Goal: Information Seeking & Learning: Find specific fact

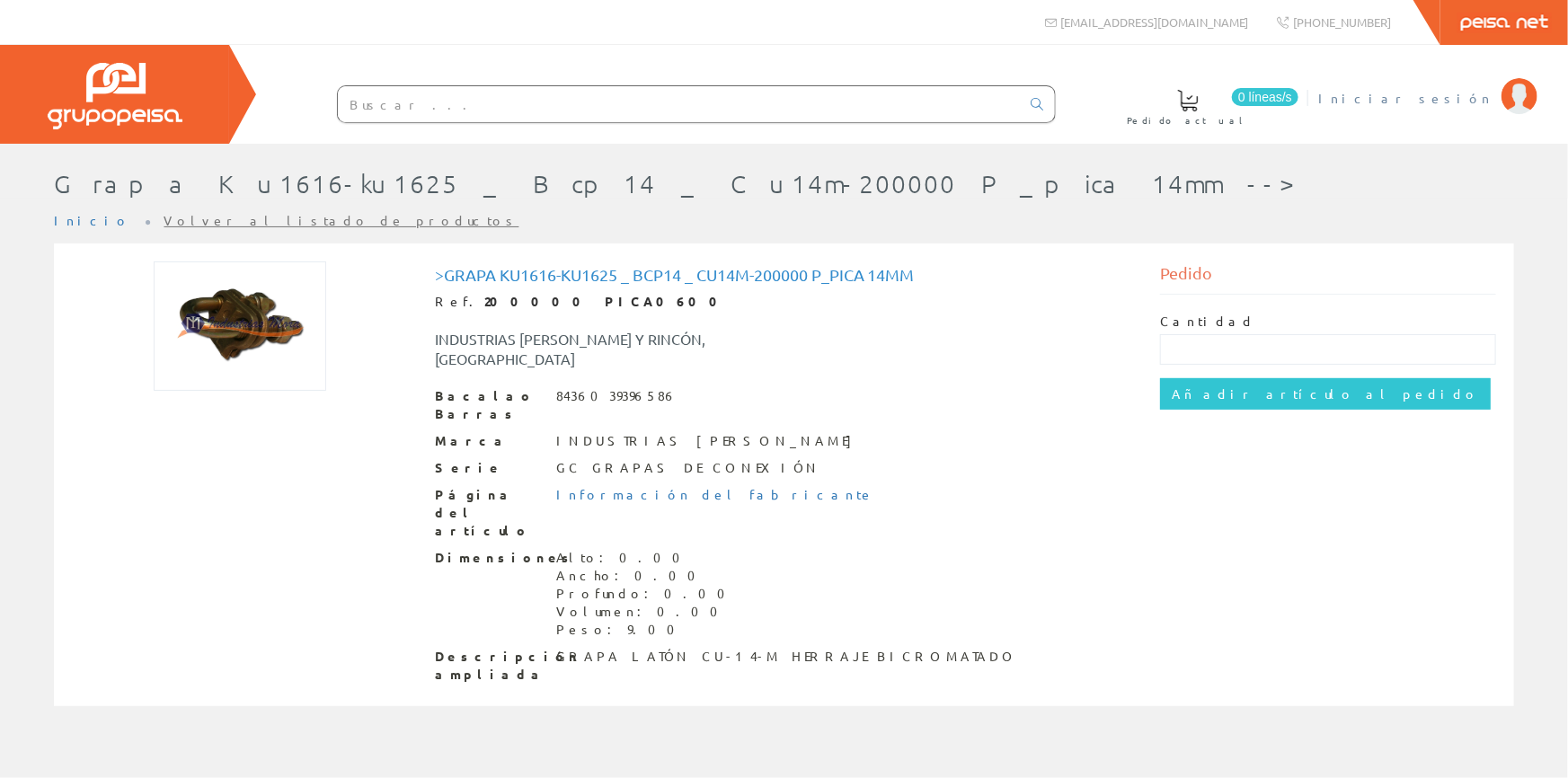
click at [1437, 93] on font "Iniciar sesión" at bounding box center [1405, 98] width 175 height 16
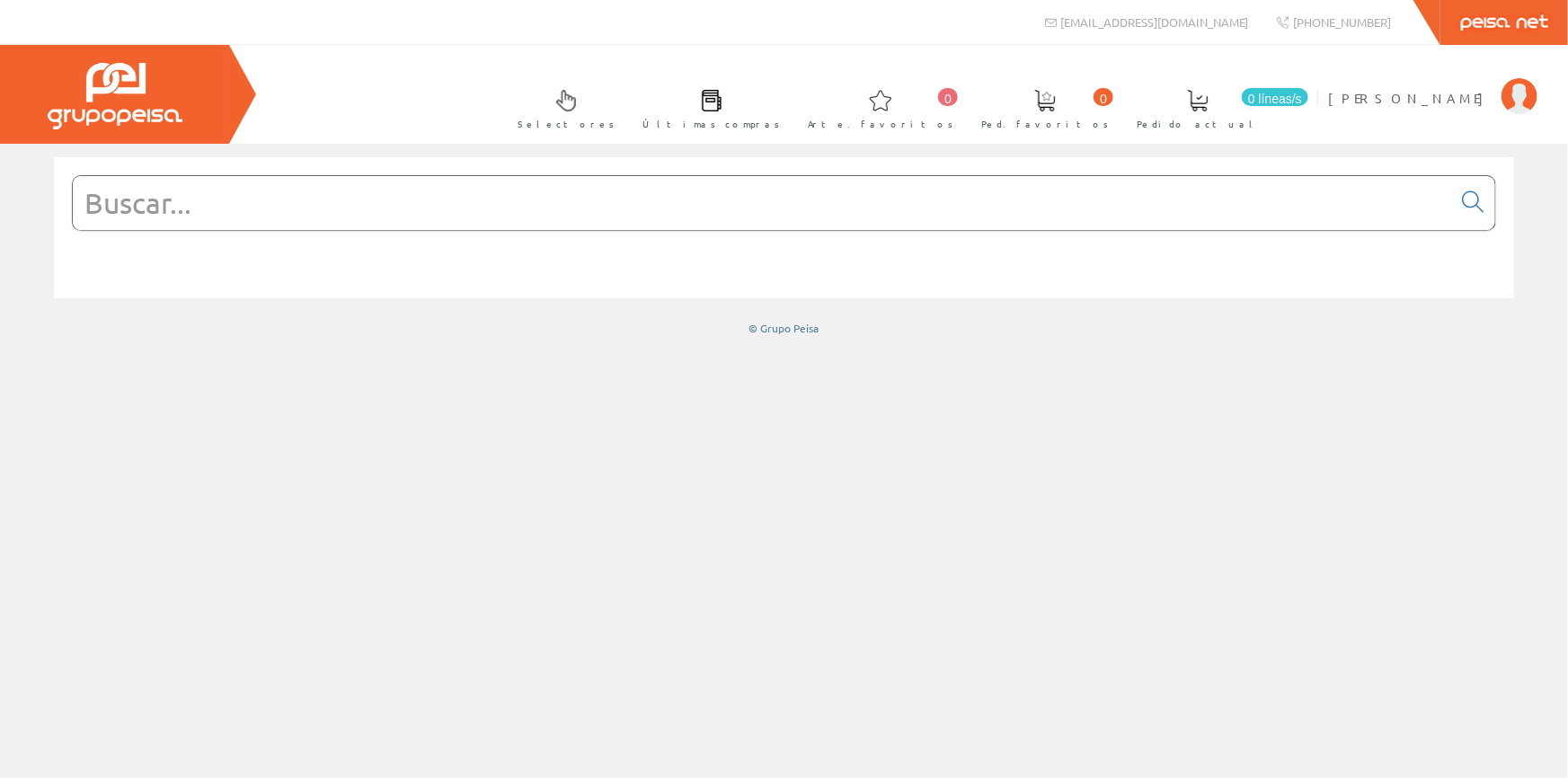
click at [459, 204] on input "text" at bounding box center [761, 204] width 1378 height 54
paste input "FUSIBLE NH 000 40A 500V GC (N212463)"
type input "FUSIBLE NH 000 40A 500V GC (N212463)"
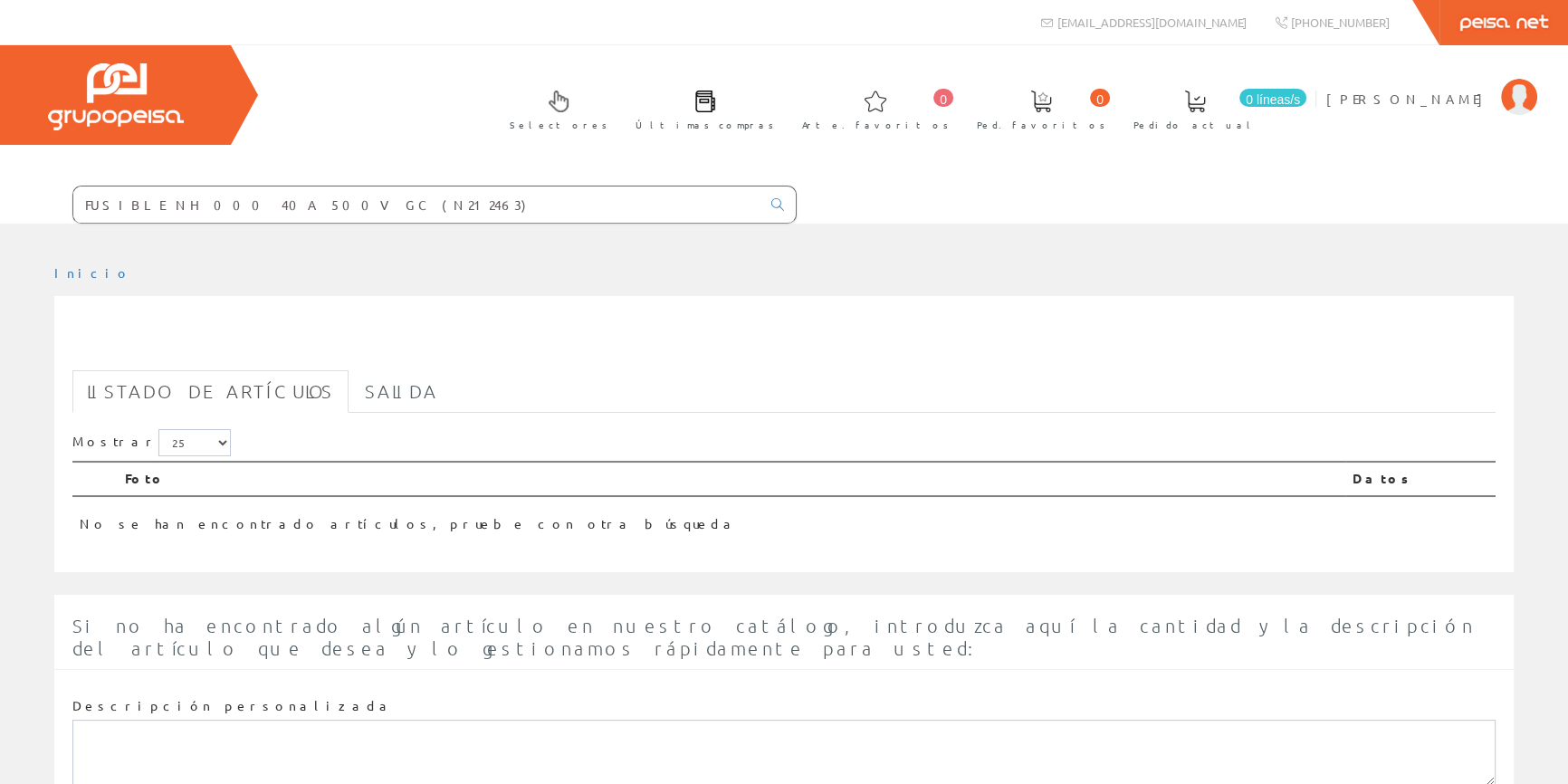
drag, startPoint x: 589, startPoint y: 202, endPoint x: 339, endPoint y: 228, distance: 251.3
click at [339, 228] on div "FUSIBLE NH 000 40A 500V GC (N212463) info@peisa.com 0 0" at bounding box center [784, 491] width 1568 height 982
click at [416, 211] on input "text" at bounding box center [417, 205] width 687 height 36
paste input "FUSIBLE NH 000 40A 500V GC (N212463)"
type input "FUSIBLE NH 000 40A 500V GC (N212463)"
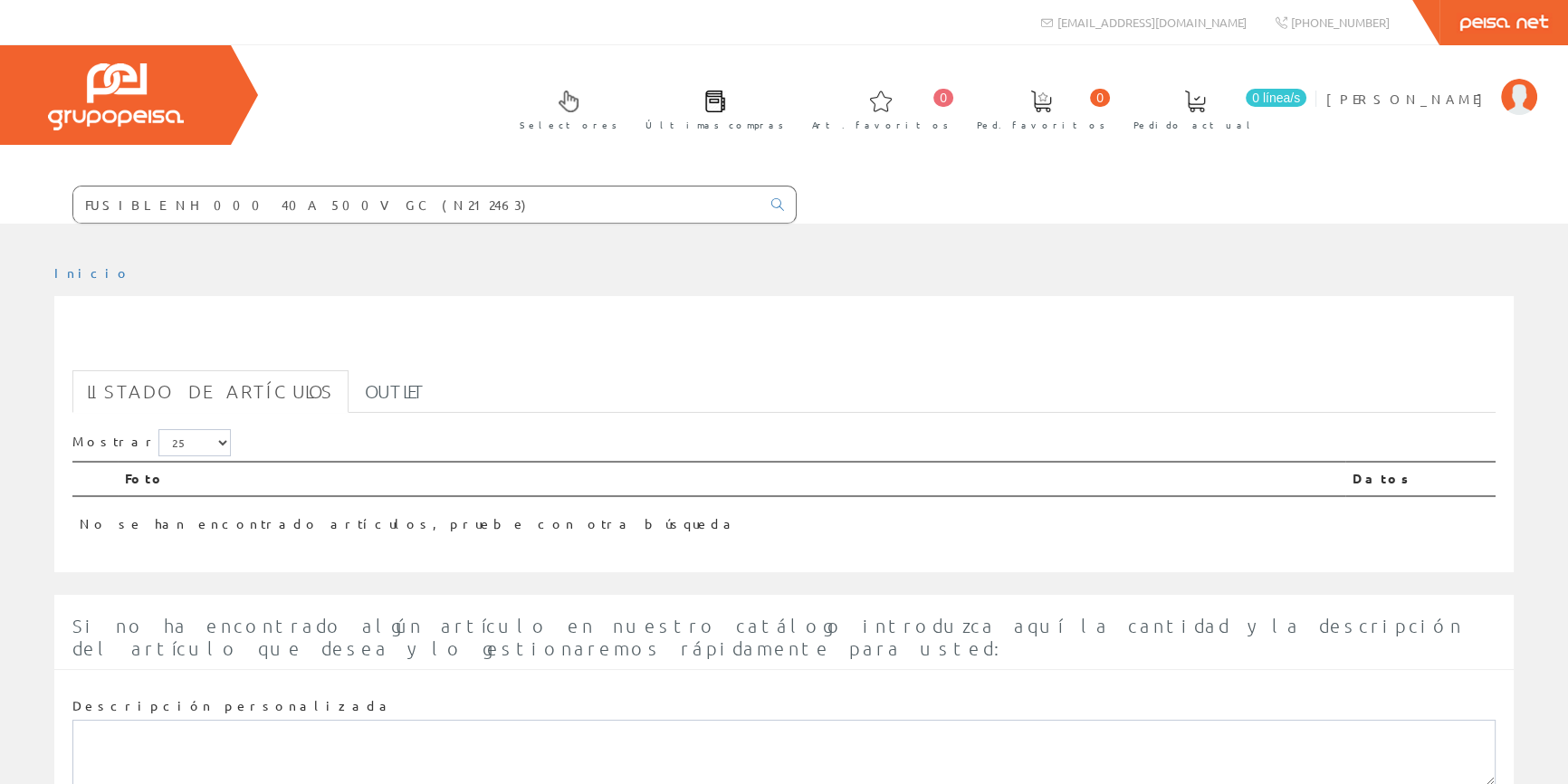
click at [436, 378] on ul "Listado de artículos Outlet" at bounding box center [784, 391] width 1423 height 43
drag, startPoint x: 0, startPoint y: 0, endPoint x: 436, endPoint y: 378, distance: 577.0
click at [436, 378] on ul "Listado de artículos Outlet" at bounding box center [784, 391] width 1423 height 43
drag, startPoint x: 607, startPoint y: 212, endPoint x: 326, endPoint y: 219, distance: 281.1
click at [326, 219] on form "FUSIBLE NH 000 40A 500V GC (N212463)" at bounding box center [398, 205] width 796 height 38
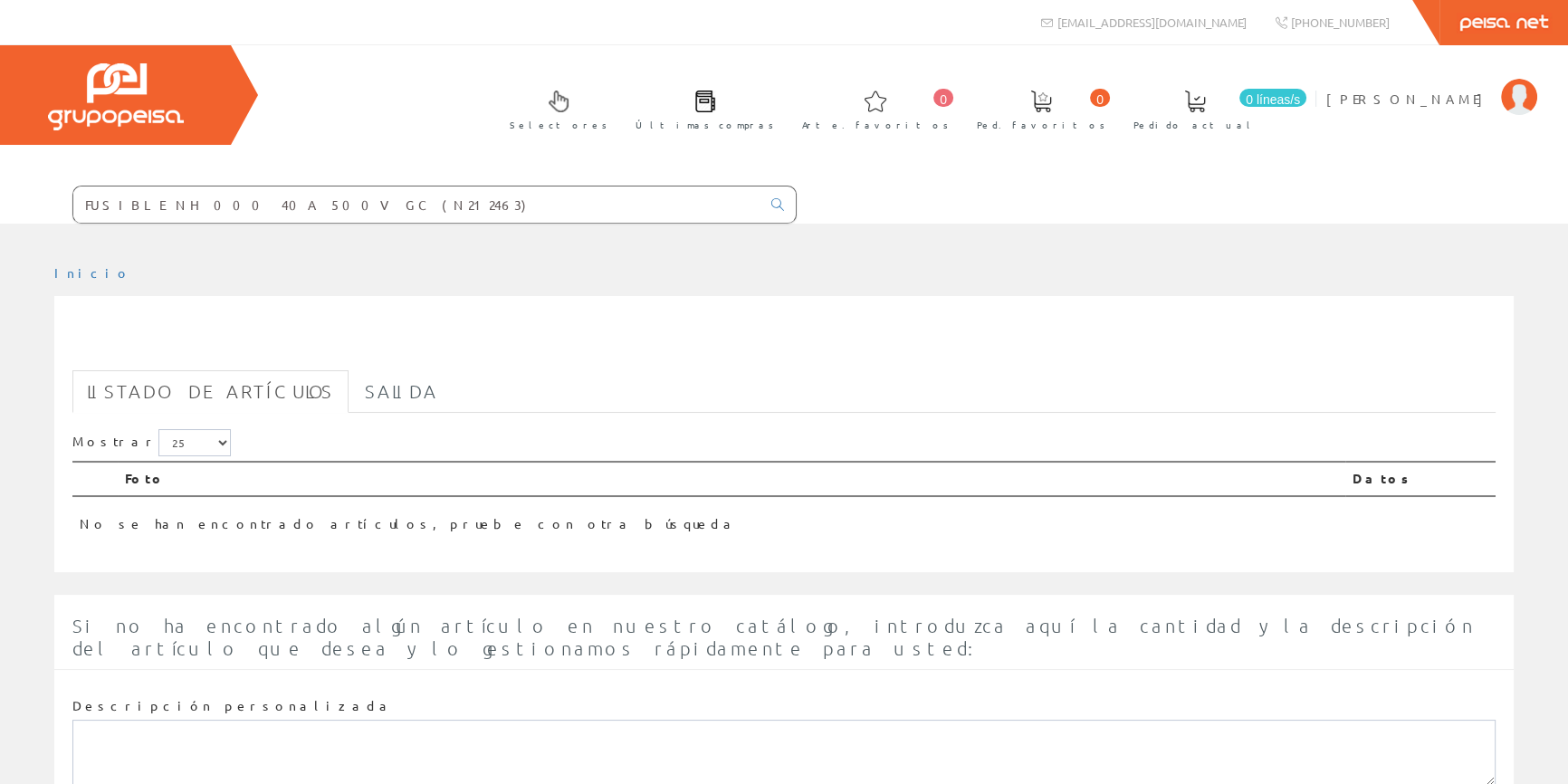
drag, startPoint x: 598, startPoint y: 201, endPoint x: 338, endPoint y: 208, distance: 260.1
click at [338, 208] on div "FUSIBLE NH 000 40A 500V GC (N212463)" at bounding box center [434, 205] width 725 height 38
click at [379, 208] on input "text" at bounding box center [417, 205] width 687 height 36
paste input "FUSIBLE NH 000 40A 500V GC (N212463)"
type input "FUSIBLE NH 000 40A 500V GC (N212463)"
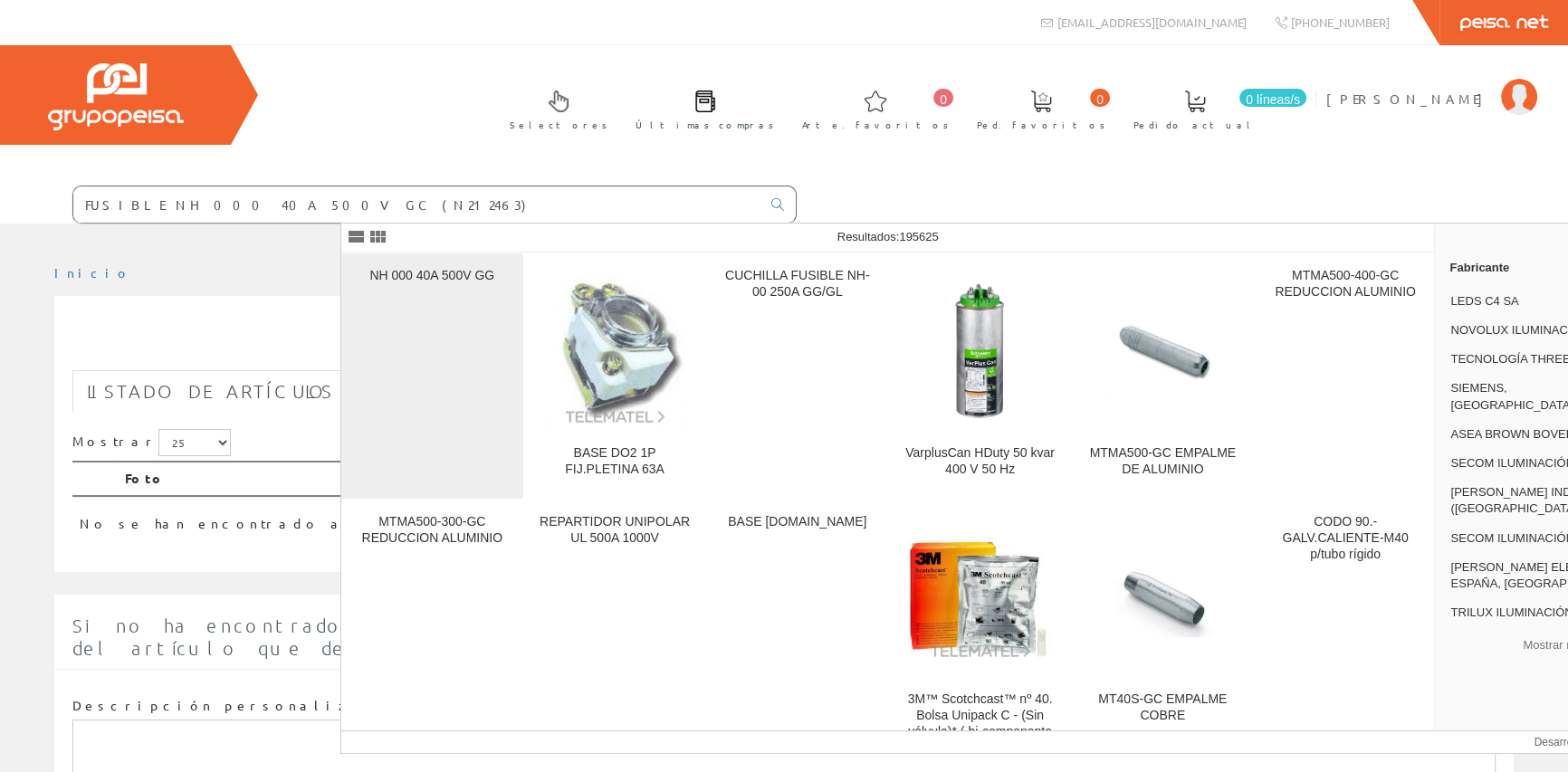
click at [391, 375] on div "NH 000 40A 500V GG" at bounding box center [432, 376] width 153 height 217
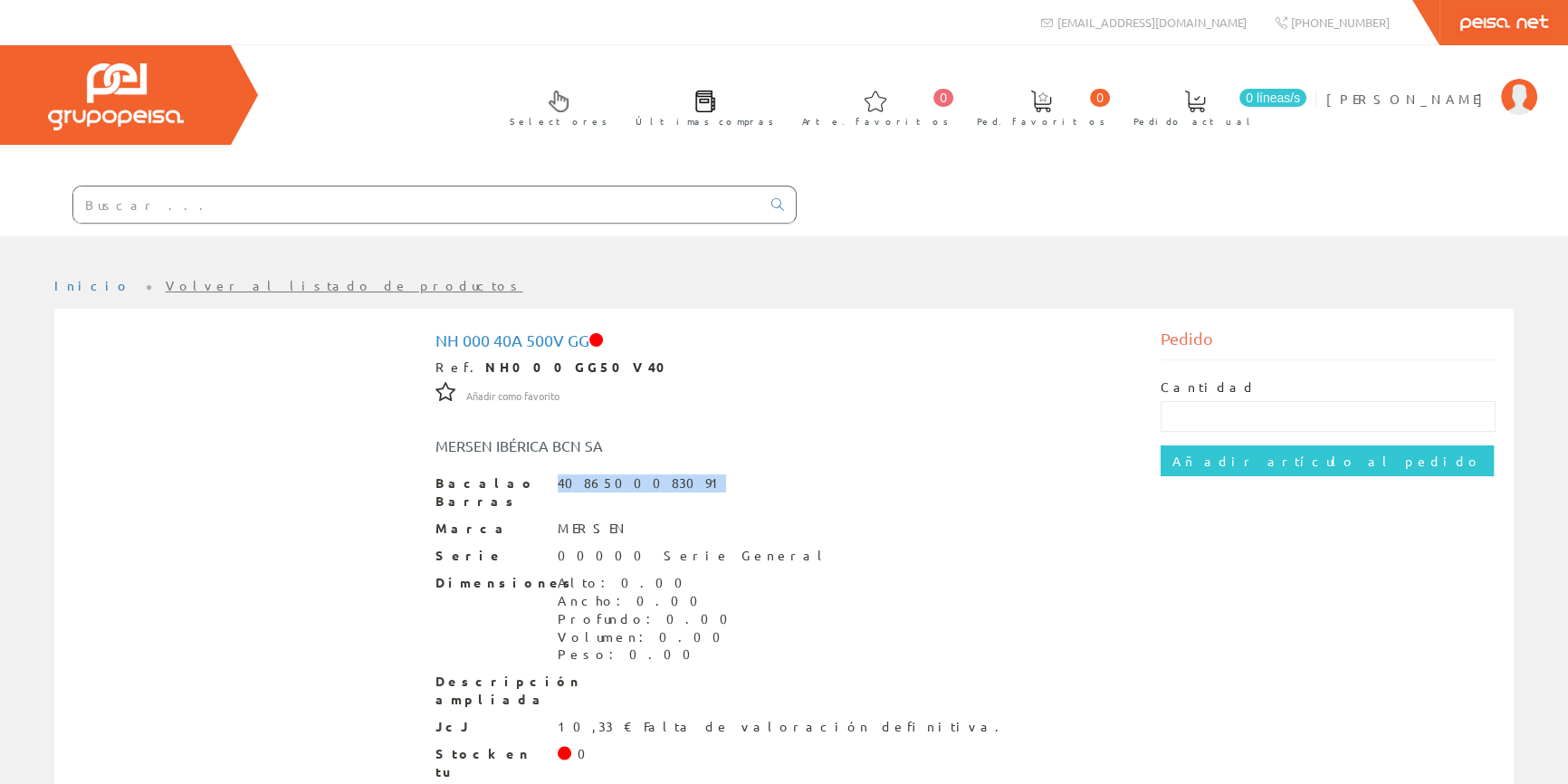
drag, startPoint x: 559, startPoint y: 480, endPoint x: 706, endPoint y: 489, distance: 147.3
click at [706, 489] on div "Bacalao Barras 4086500083091" at bounding box center [784, 493] width 698 height 36
copy font "4086500083091"
drag, startPoint x: 436, startPoint y: 339, endPoint x: 589, endPoint y: 340, distance: 153.0
click at [589, 340] on font "NH 000 40A 500V GG" at bounding box center [512, 339] width 154 height 19
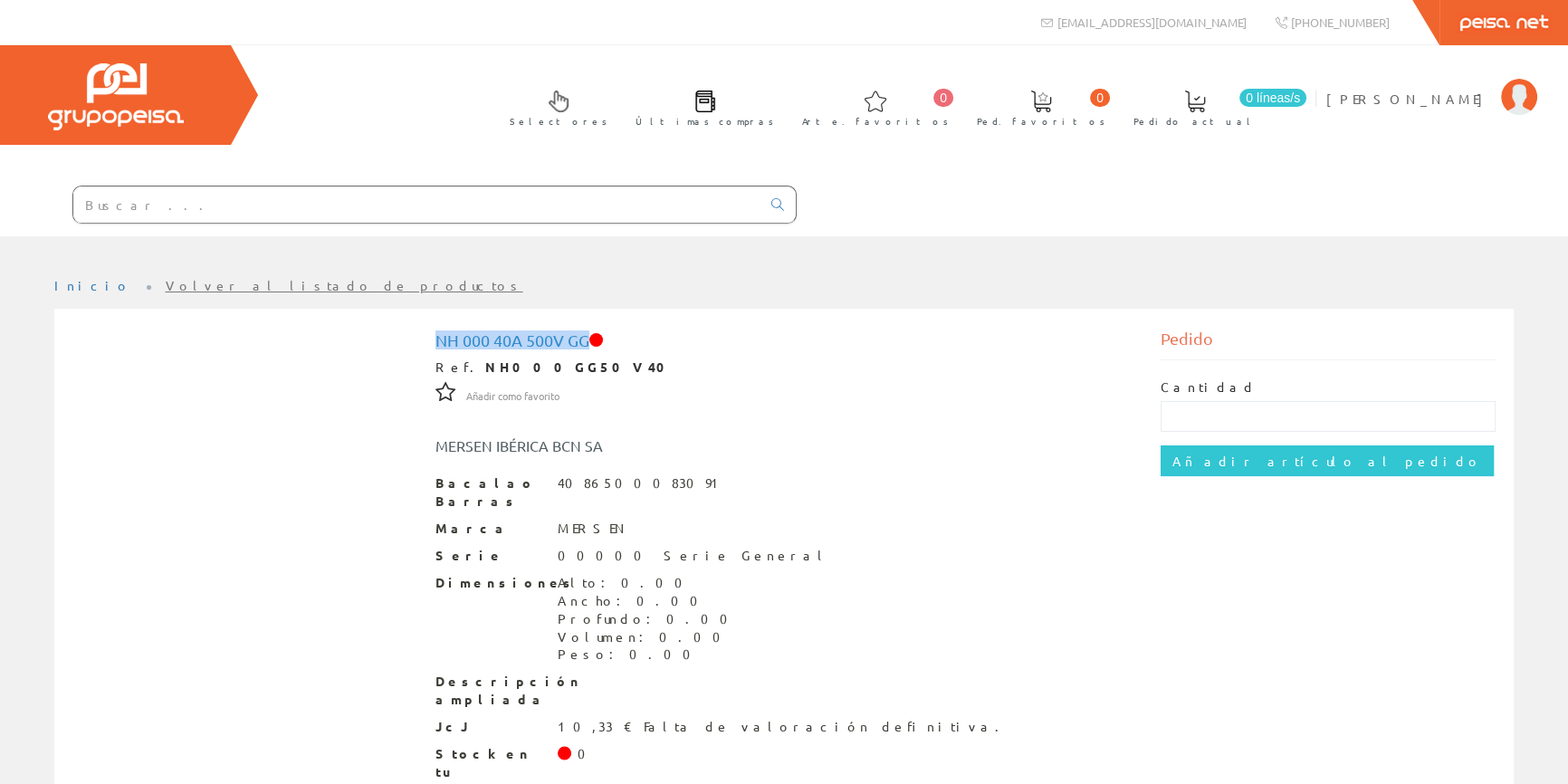
copy font "NH 000 40A 500V GG"
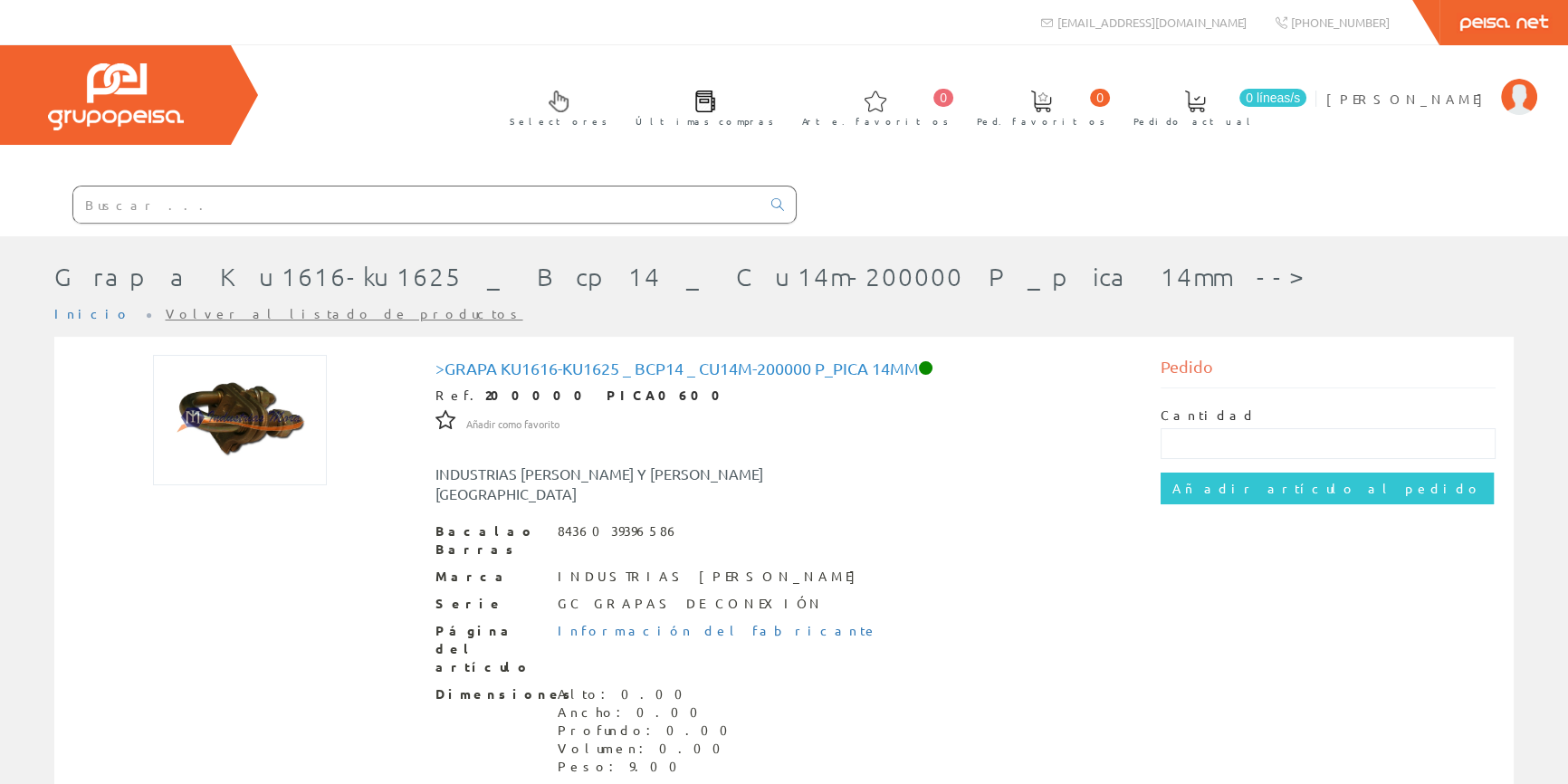
click at [588, 212] on input "text" at bounding box center [417, 205] width 687 height 36
paste input "NH 000 40A 500V GG"
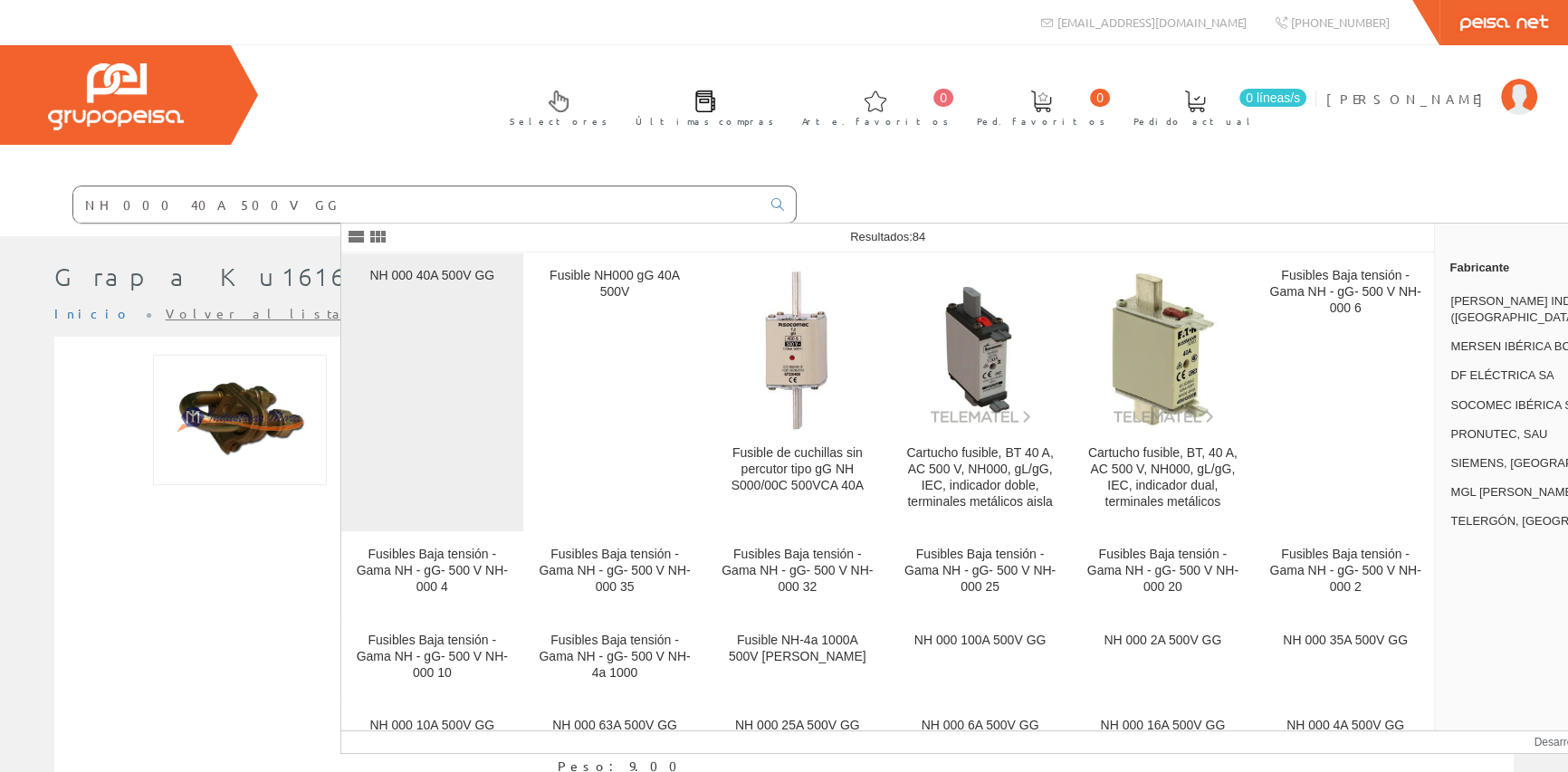
type input "NH 000 40A 500V GG"
click at [437, 344] on div "NH 000 40A 500V GG" at bounding box center [432, 392] width 153 height 249
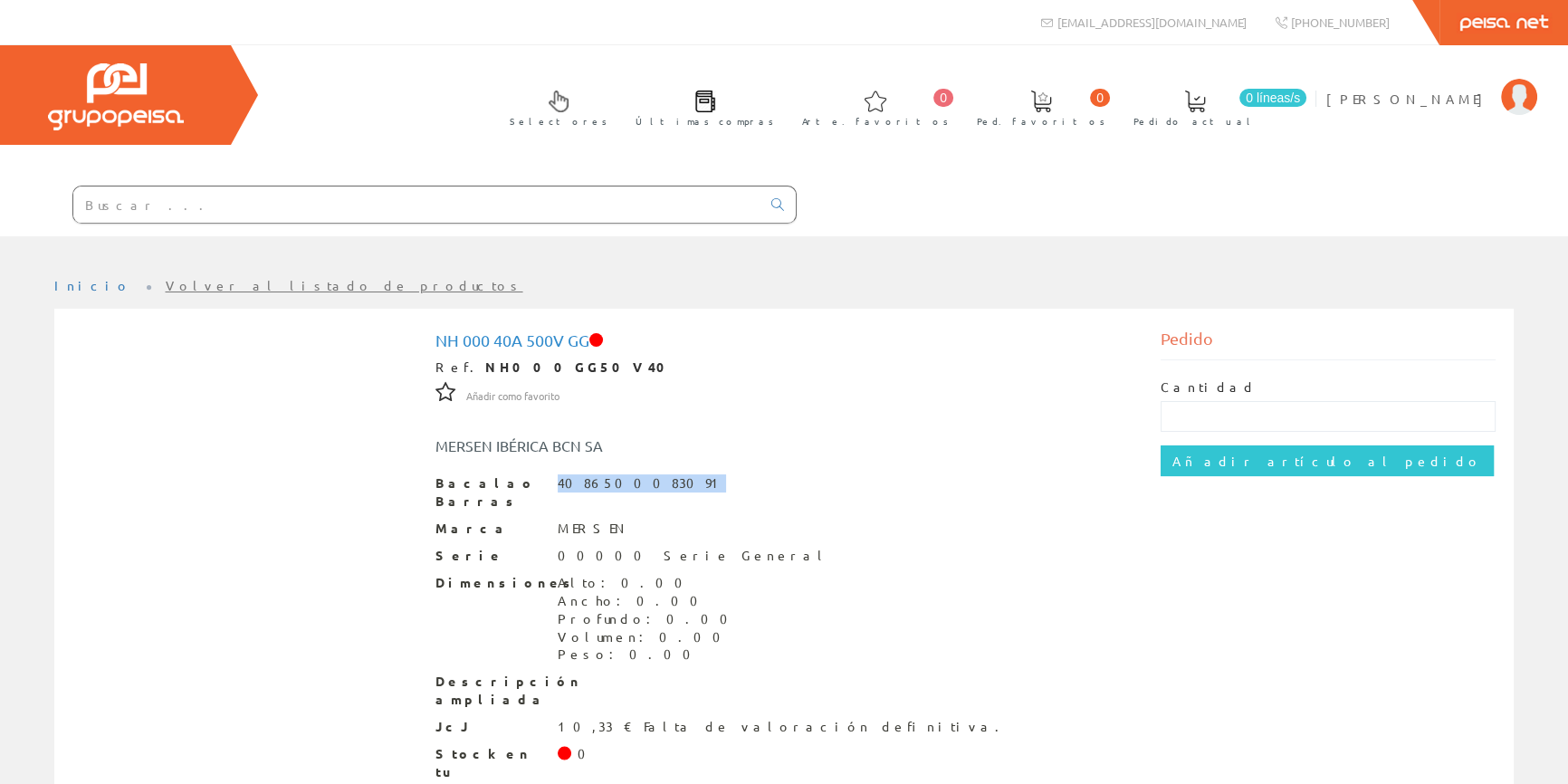
drag, startPoint x: 557, startPoint y: 477, endPoint x: 656, endPoint y: 478, distance: 99.0
click at [656, 478] on div "Bacalao Barras 4086500083091" at bounding box center [784, 493] width 698 height 36
copy font "4086500083091"
click at [440, 197] on input "text" at bounding box center [417, 205] width 687 height 36
paste input "FUSIBLE NH 1 125AQ 500V GC (Q217732)"
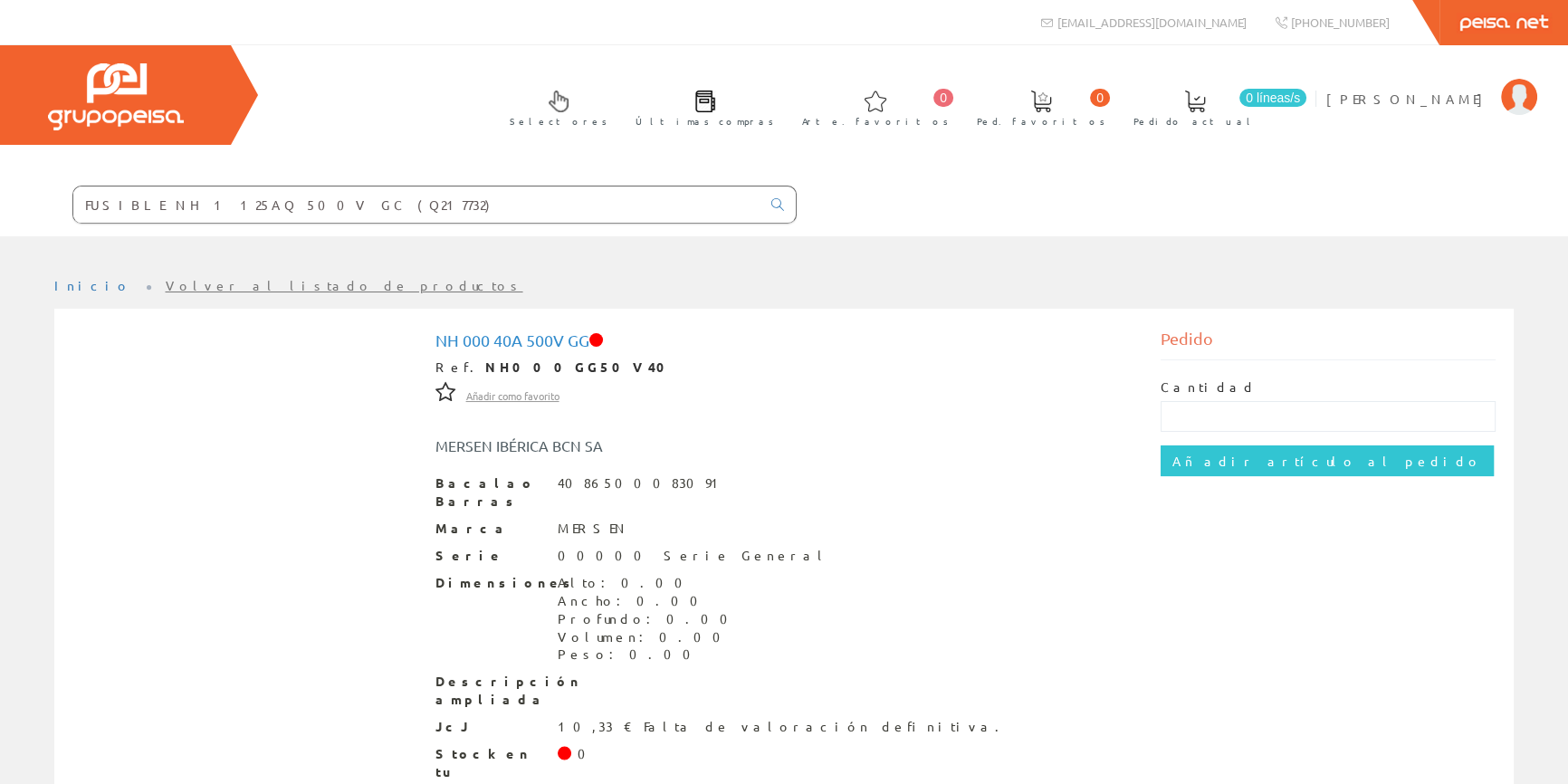
type input "FUSIBLE NH 1 125AQ 500V GC (Q217732)"
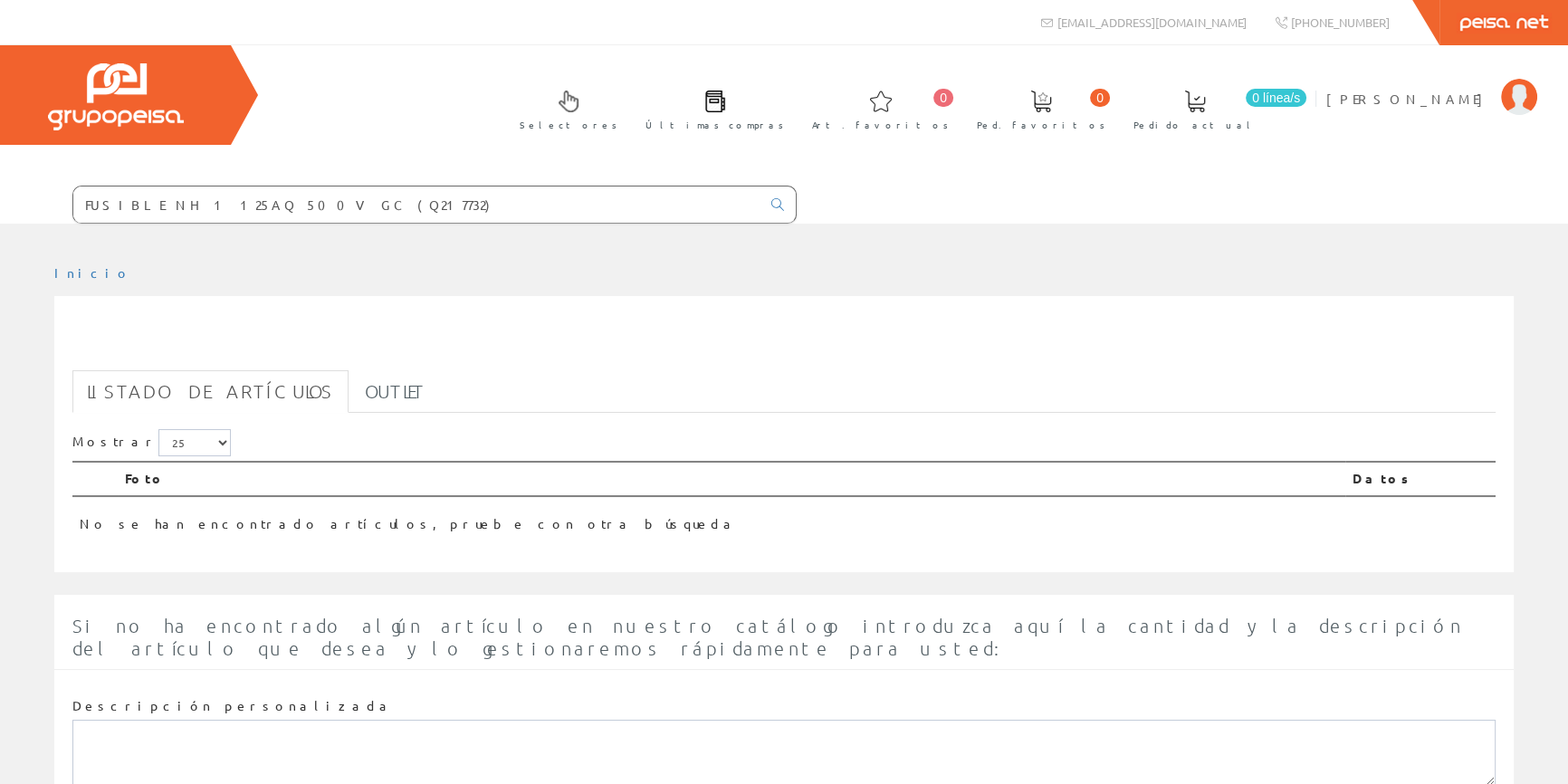
click at [463, 396] on ul "Listado de artículos Outlet" at bounding box center [784, 391] width 1423 height 43
drag, startPoint x: 593, startPoint y: 209, endPoint x: 258, endPoint y: 209, distance: 335.0
click at [258, 209] on div "Selectores Últimas compras 0 0" at bounding box center [784, 134] width 1568 height 179
click at [552, 197] on input "text" at bounding box center [417, 205] width 687 height 36
paste input "FUSIBLE NH 1 125AQ 500V GC (Q217732)"
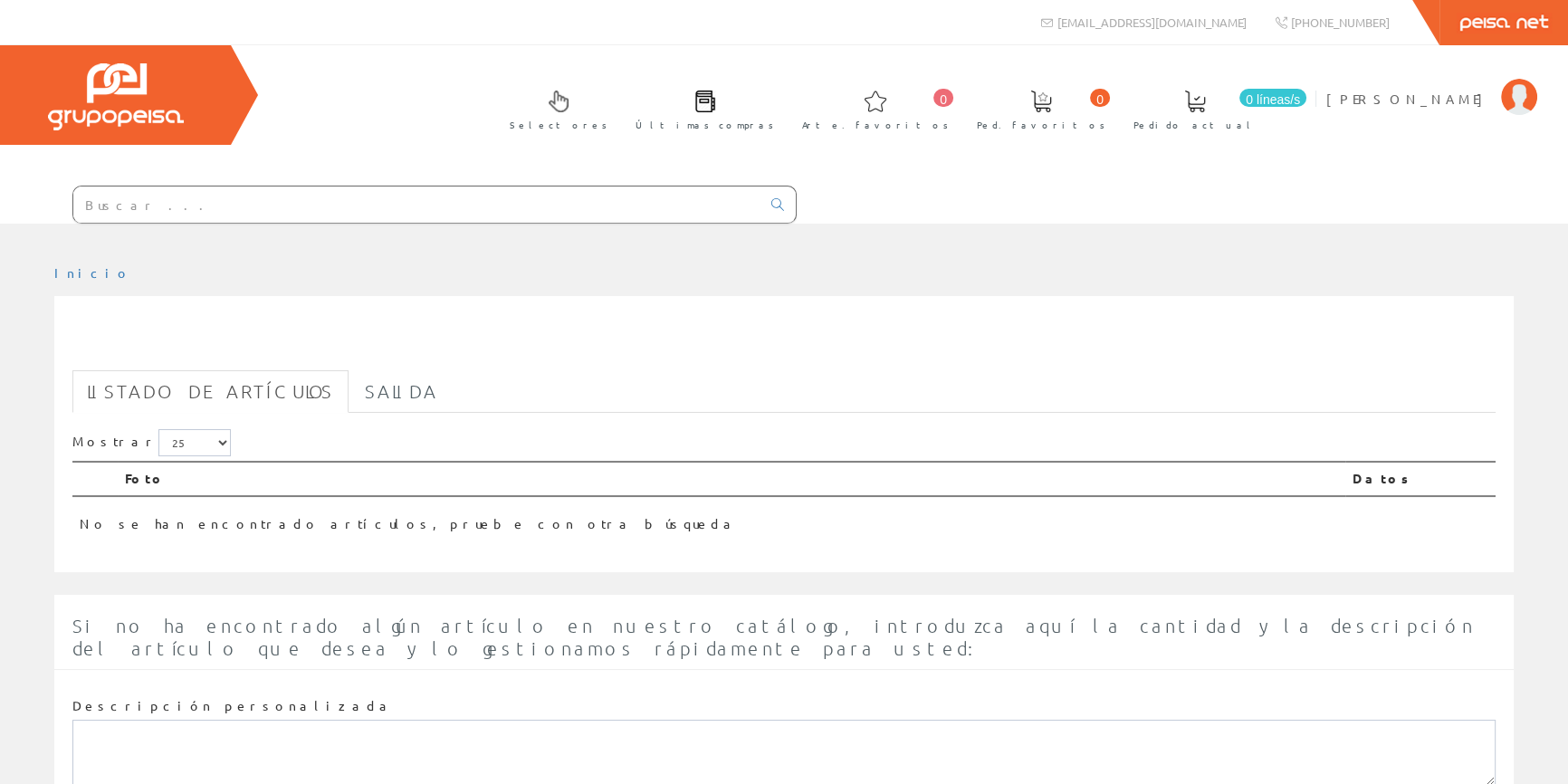
type input "FUSIBLE NH 1 125AQ 500V GC (Q217732)"
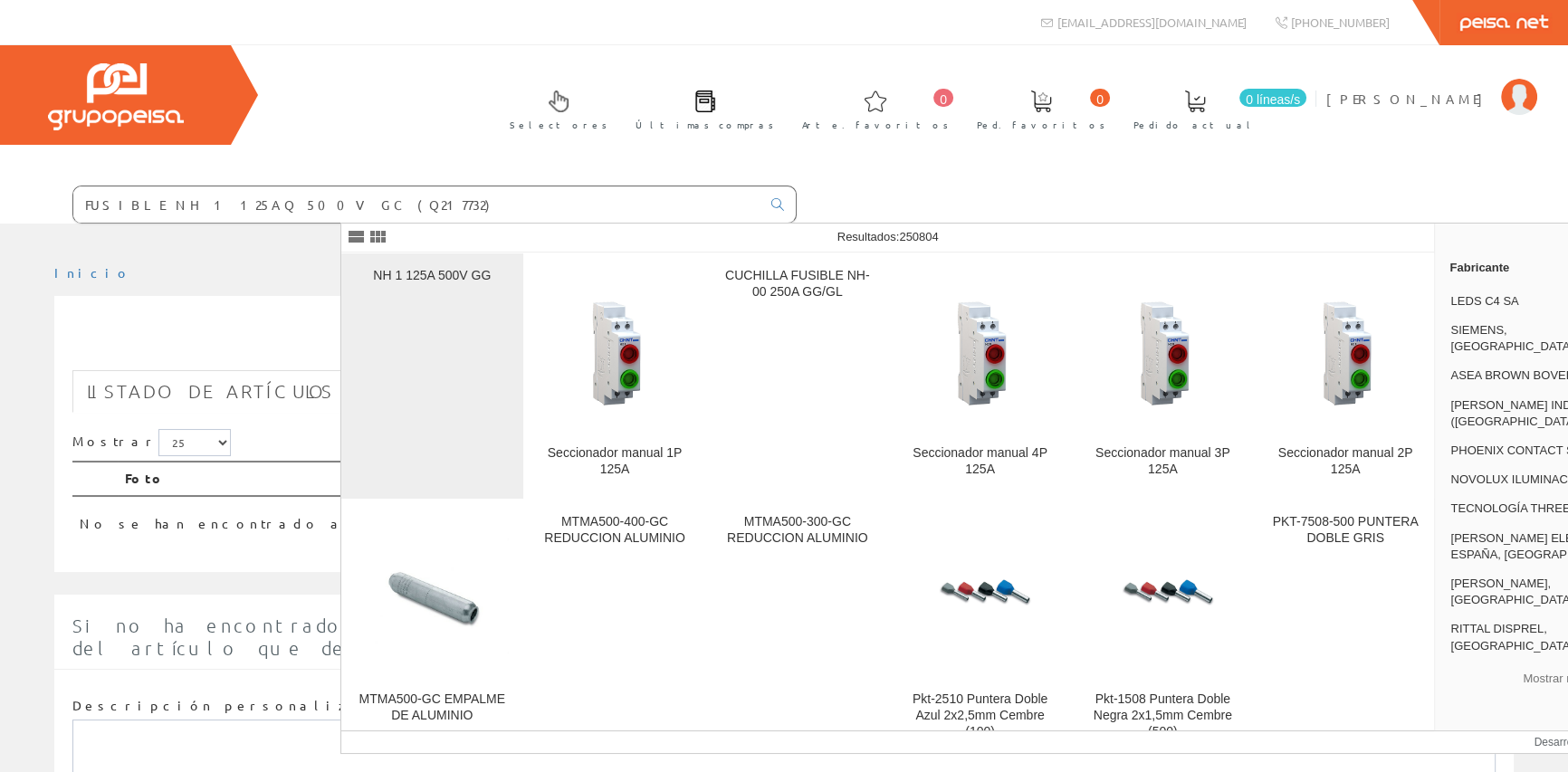
click at [413, 356] on div "NH 1 125A 500V GG" at bounding box center [432, 376] width 153 height 217
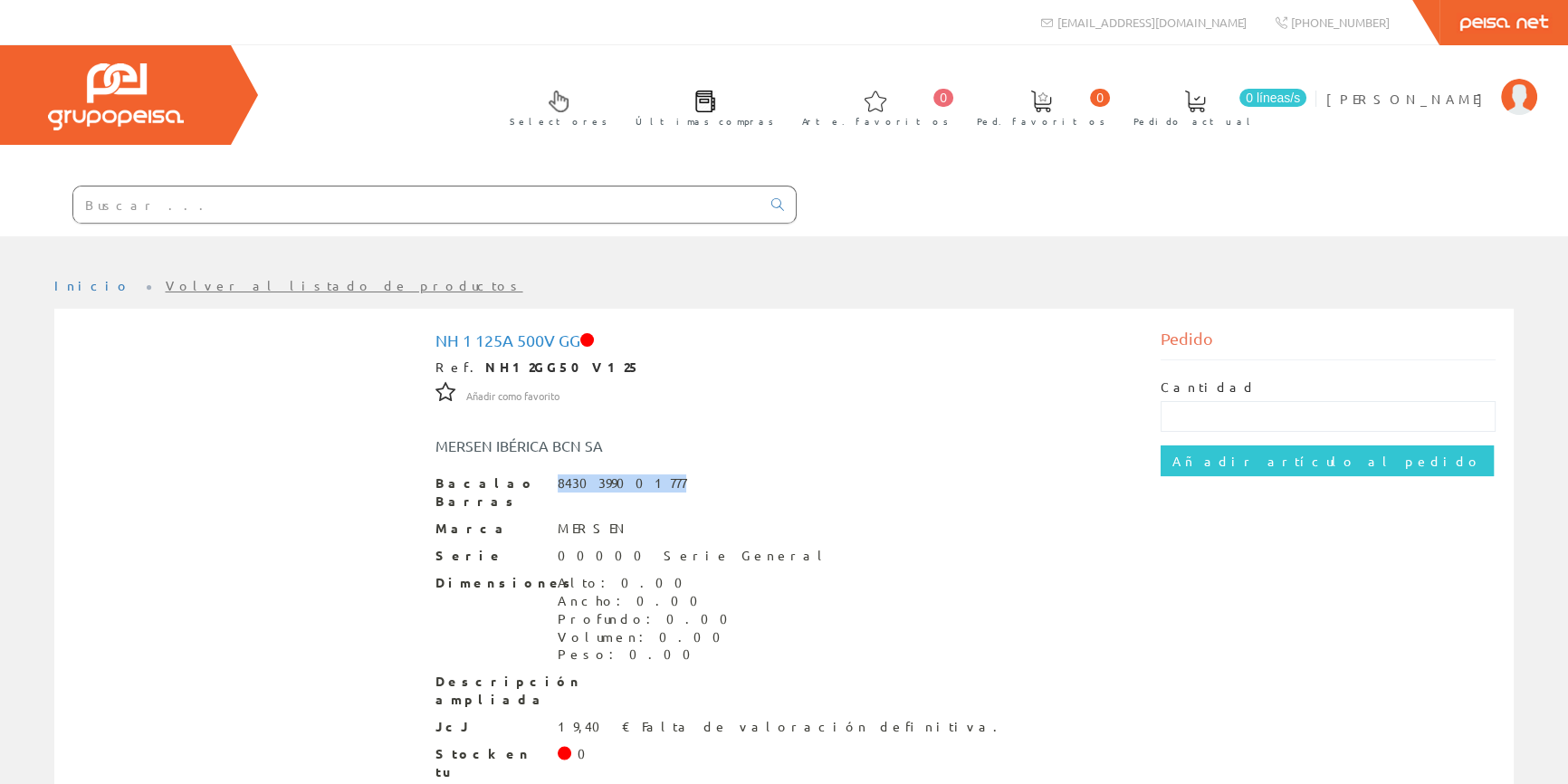
drag, startPoint x: 557, startPoint y: 478, endPoint x: 655, endPoint y: 484, distance: 98.2
click at [655, 484] on div "Bacalao Barras 8430399001777" at bounding box center [784, 493] width 698 height 36
copy font "8430399001777"
